Goal: Navigation & Orientation: Find specific page/section

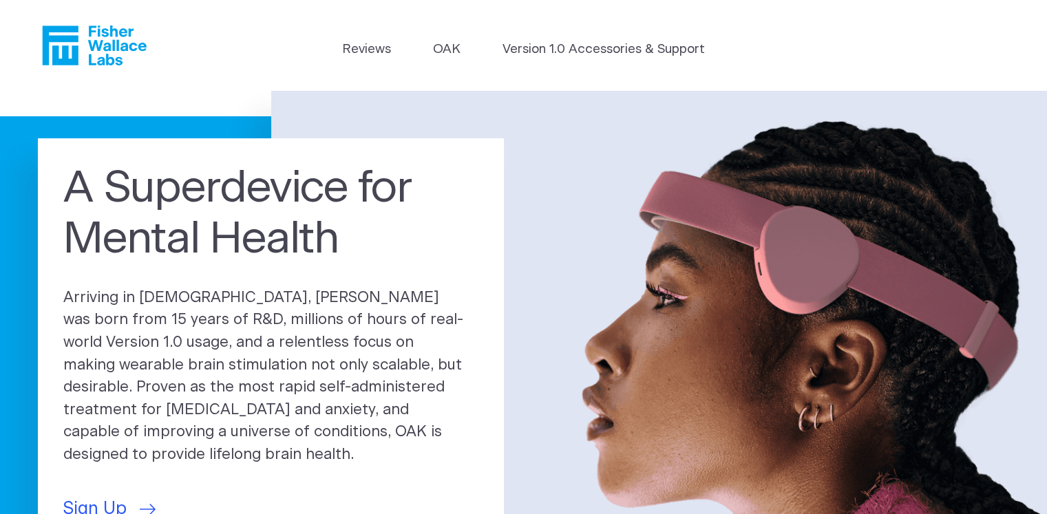
drag, startPoint x: 1056, startPoint y: 93, endPoint x: 988, endPoint y: 17, distance: 101.8
click at [567, 53] on link "Version 1.0 Accessories & Support" at bounding box center [603, 49] width 202 height 19
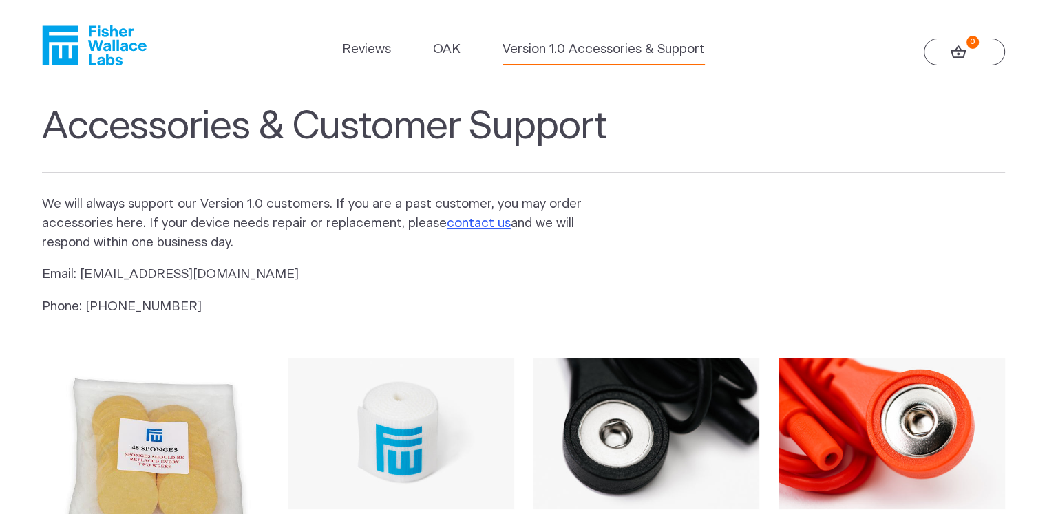
click at [96, 39] on icon "Fisher Wallace" at bounding box center [94, 45] width 105 height 40
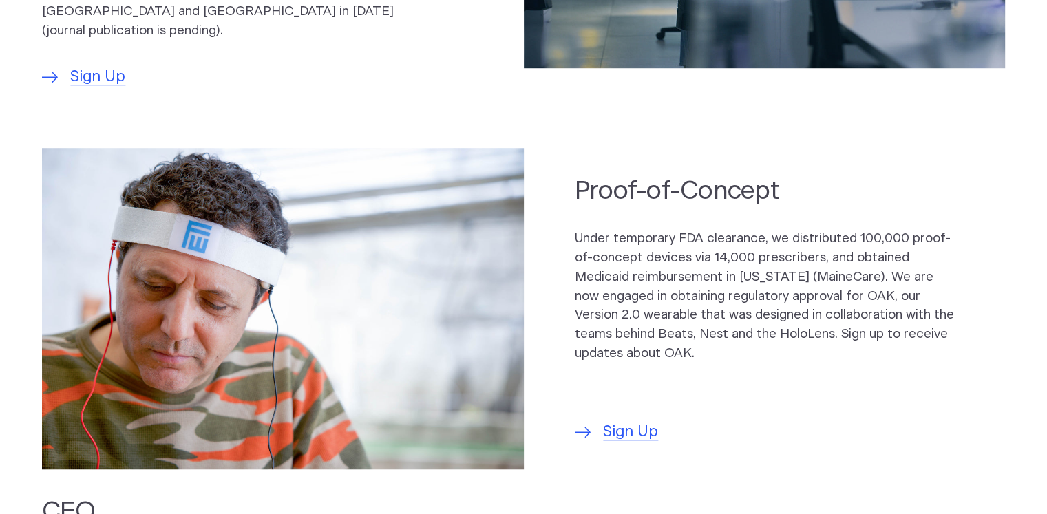
scroll to position [951, 0]
